Goal: Check status: Check status

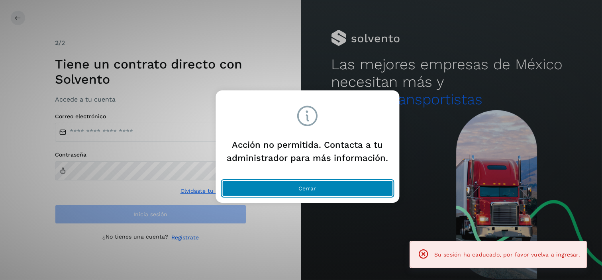
click at [339, 186] on button "Cerrar" at bounding box center [307, 189] width 171 height 16
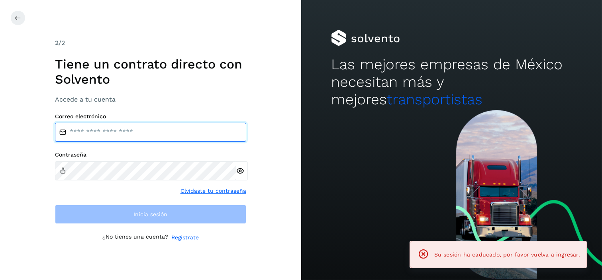
type input "**********"
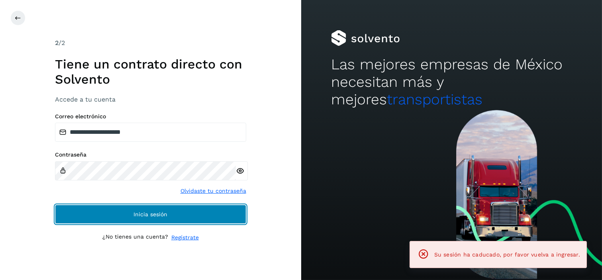
click at [154, 216] on span "Inicia sesión" at bounding box center [150, 215] width 34 height 6
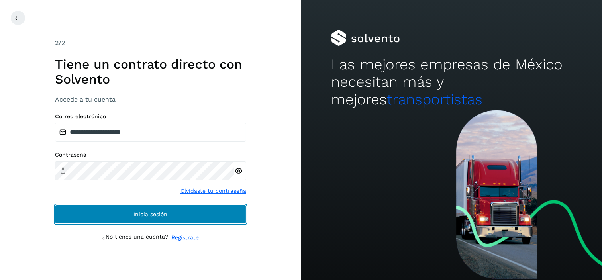
click at [151, 217] on span "Inicia sesión" at bounding box center [150, 215] width 34 height 6
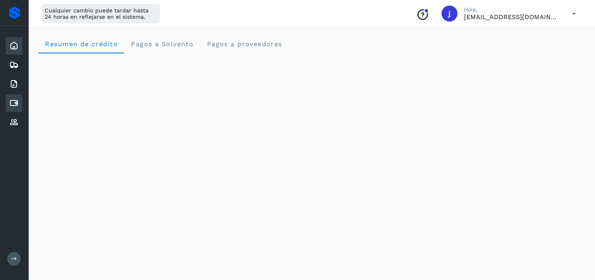
click at [16, 103] on icon at bounding box center [14, 103] width 10 height 10
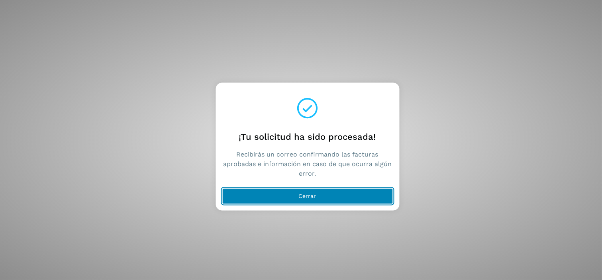
click at [302, 194] on span "Cerrar" at bounding box center [308, 196] width 18 height 6
